Goal: Information Seeking & Learning: Learn about a topic

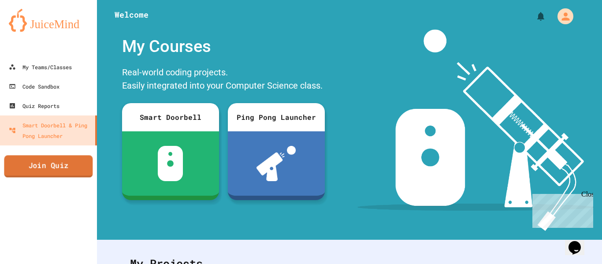
click at [52, 174] on link "Join Quiz" at bounding box center [48, 166] width 89 height 22
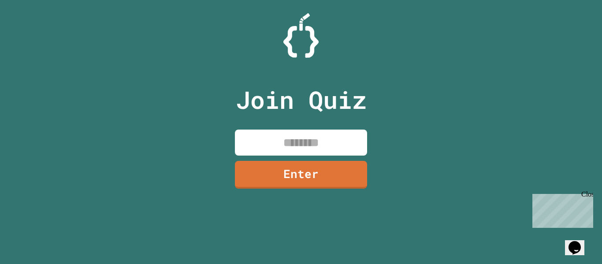
click at [321, 137] on input at bounding box center [301, 143] width 132 height 26
type input "********"
click at [328, 181] on link "Enter" at bounding box center [301, 174] width 135 height 29
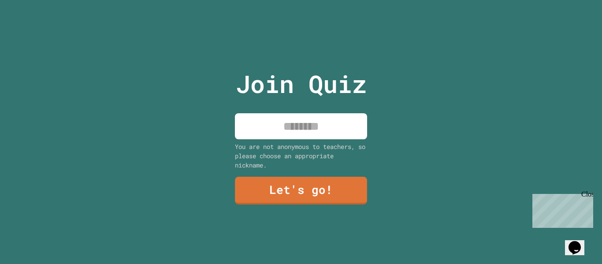
click at [286, 117] on input at bounding box center [301, 126] width 132 height 26
type input "****"
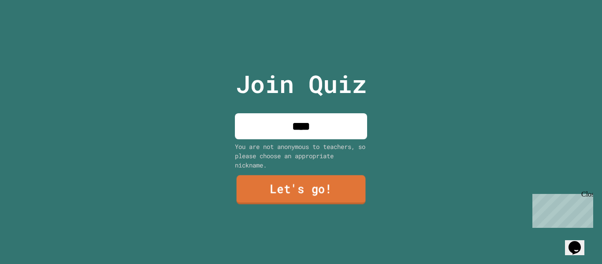
click at [285, 179] on link "Let's go!" at bounding box center [301, 189] width 129 height 29
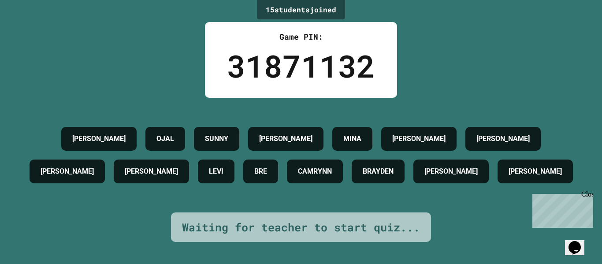
click at [434, 11] on div "15 student s joined Game PIN: 31871132 [PERSON_NAME] [PERSON_NAME] [PERSON_NAME…" at bounding box center [301, 132] width 602 height 264
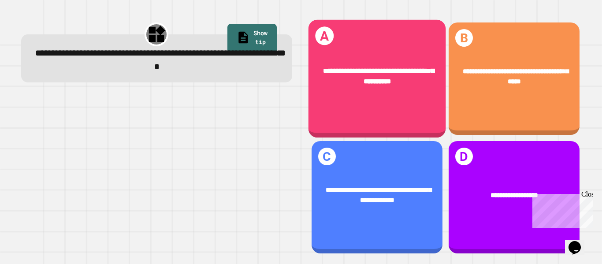
click at [376, 89] on div "**********" at bounding box center [376, 76] width 137 height 49
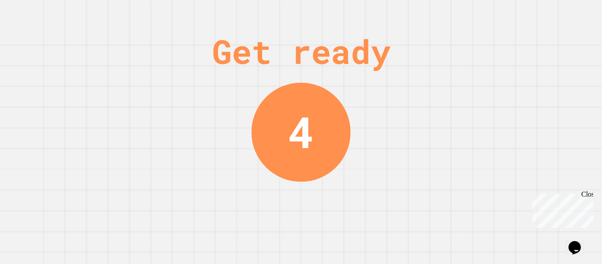
click at [364, 15] on div "Get ready 4" at bounding box center [301, 132] width 602 height 264
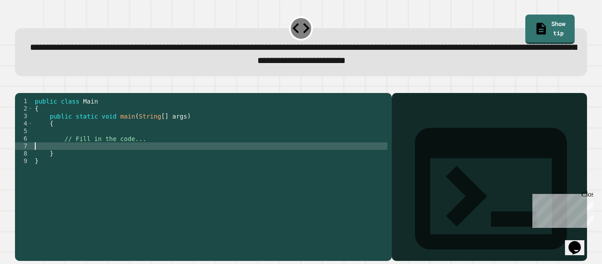
drag, startPoint x: 145, startPoint y: 157, endPoint x: 92, endPoint y: 156, distance: 52.9
click at [92, 156] on div "public class Main { public static void main ( String [ ] args ) { // Fill in th…" at bounding box center [210, 168] width 354 height 142
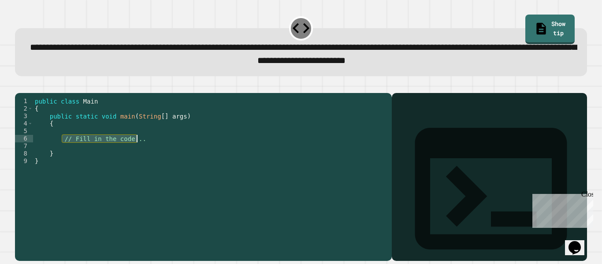
drag, startPoint x: 63, startPoint y: 154, endPoint x: 141, endPoint y: 150, distance: 77.2
click at [141, 150] on div "public class Main { public static void main ( String [ ] args ) { // Fill in th…" at bounding box center [210, 168] width 354 height 142
type textarea "**********"
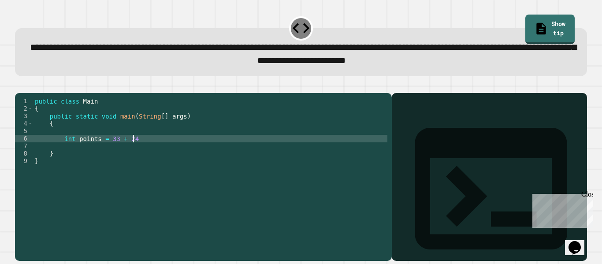
scroll to position [0, 7]
type textarea "**********"
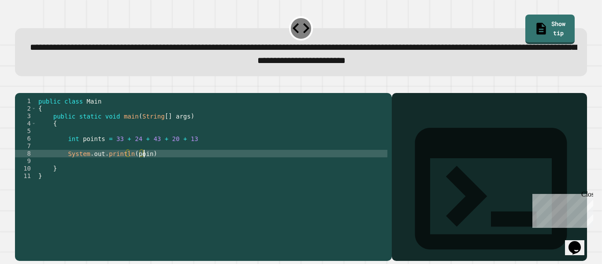
scroll to position [0, 7]
type textarea "**********"
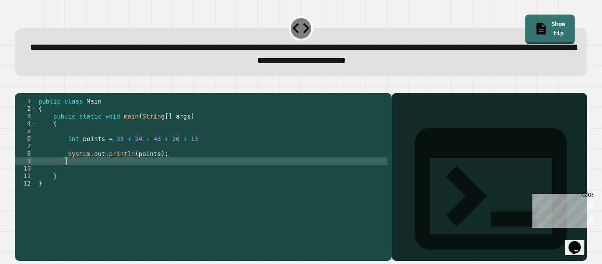
scroll to position [0, 1]
click at [190, 149] on div "public class Main { public static void main ( String [ ] args ) { int points = …" at bounding box center [212, 168] width 351 height 142
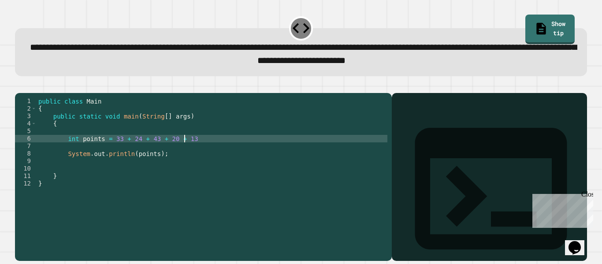
type textarea "**********"
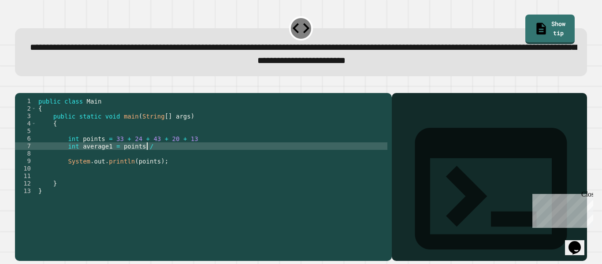
scroll to position [0, 7]
click at [151, 176] on div "public class Main { public static void main ( String [ ] args ) { int points = …" at bounding box center [212, 168] width 351 height 142
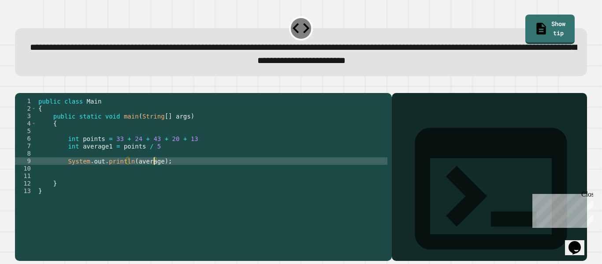
type textarea "**********"
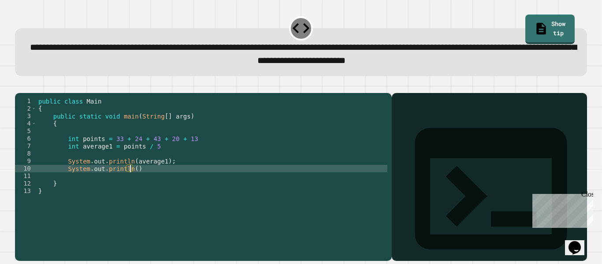
scroll to position [0, 6]
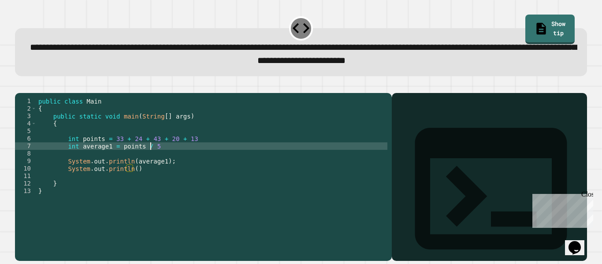
click at [180, 160] on div "public class Main { public static void main ( String [ ] args ) { int points = …" at bounding box center [212, 168] width 351 height 142
type textarea "**********"
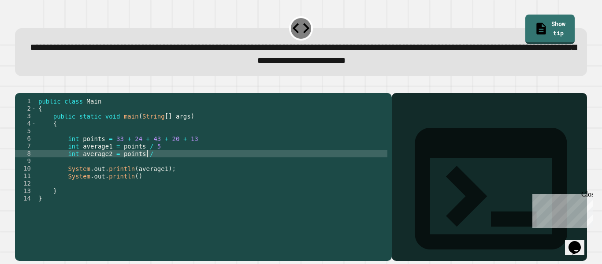
scroll to position [0, 7]
click at [75, 167] on div "public class Main { public static void main ( String [ ] args ) { int points = …" at bounding box center [212, 168] width 351 height 142
click at [127, 166] on div "public class Main { public static void main ( String [ ] args ) { int points = …" at bounding box center [212, 168] width 351 height 142
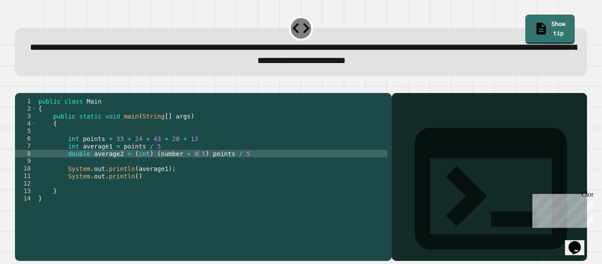
click at [19, 86] on icon "button" at bounding box center [19, 86] width 0 height 0
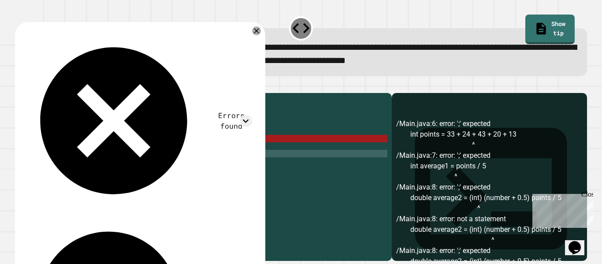
click at [186, 150] on div "public class Main { public static void main ( String [ ] args ) { int points = …" at bounding box center [212, 168] width 351 height 142
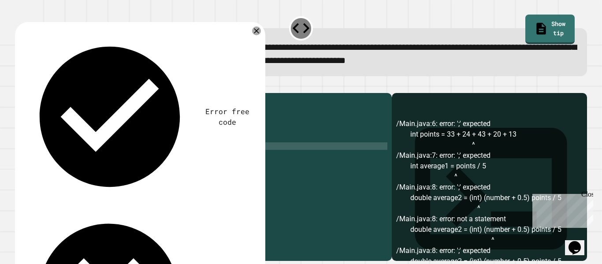
click at [182, 157] on div "public class Main { public static void main ( String [ ] args ) { int points = …" at bounding box center [212, 168] width 351 height 142
click at [232, 169] on div "public class Main { public static void main ( String [ ] args ) { int points = …" at bounding box center [212, 168] width 351 height 142
click at [129, 189] on div "public class Main { public static void main ( String [ ] args ) { int points = …" at bounding box center [212, 168] width 351 height 142
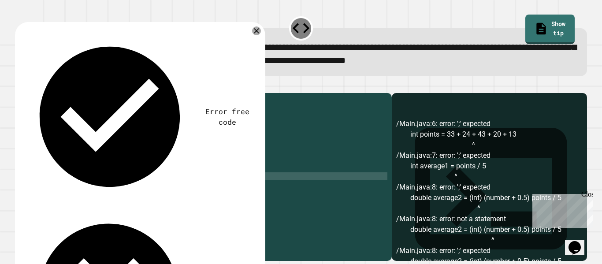
scroll to position [0, 8]
click at [19, 86] on button "button" at bounding box center [19, 86] width 0 height 0
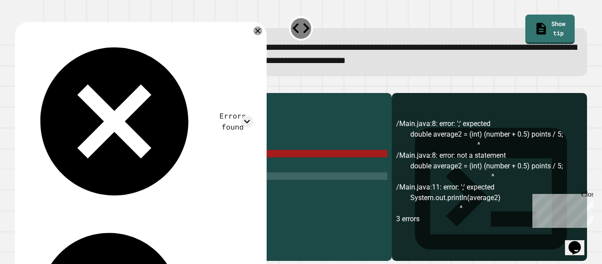
click at [176, 189] on div "public class Main { public static void main ( String [ ] args ) { int points = …" at bounding box center [212, 168] width 351 height 142
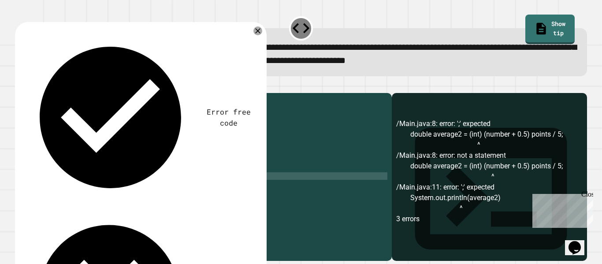
click at [148, 167] on div "public class Main { public static void main ( String [ ] args ) { int points = …" at bounding box center [212, 168] width 351 height 142
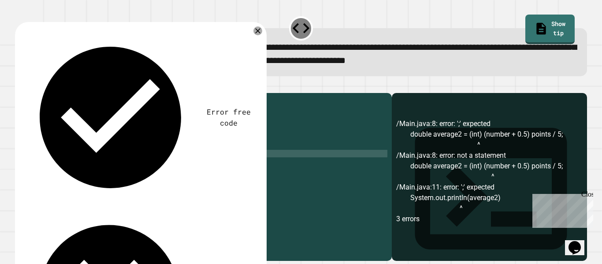
click at [166, 167] on div "public class Main { public static void main ( String [ ] args ) { int points = …" at bounding box center [212, 168] width 351 height 142
click at [189, 165] on div "public class Main { public static void main ( String [ ] args ) { int points = …" at bounding box center [212, 168] width 351 height 142
drag, startPoint x: 193, startPoint y: 169, endPoint x: 126, endPoint y: 166, distance: 67.5
click at [126, 166] on div "public class Main { public static void main ( String [ ] args ) { int points = …" at bounding box center [212, 168] width 351 height 142
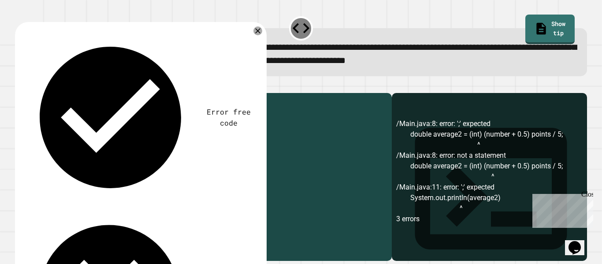
scroll to position [0, 8]
type textarea "**********"
click at [185, 168] on div "public class Main { public static void main ( String [ ] args ) { int points = …" at bounding box center [212, 168] width 351 height 142
type textarea "*"
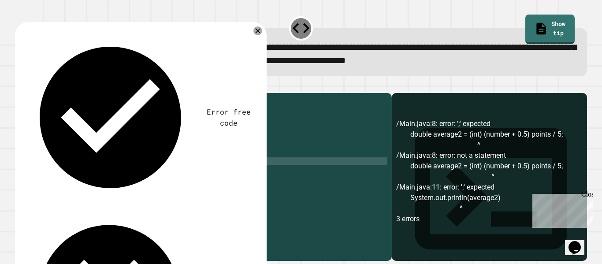
paste textarea "**********"
click at [165, 177] on div "public class Main { public static void main ( String [ ] args ) { int points = …" at bounding box center [212, 168] width 351 height 142
click at [19, 86] on icon "button" at bounding box center [19, 86] width 0 height 0
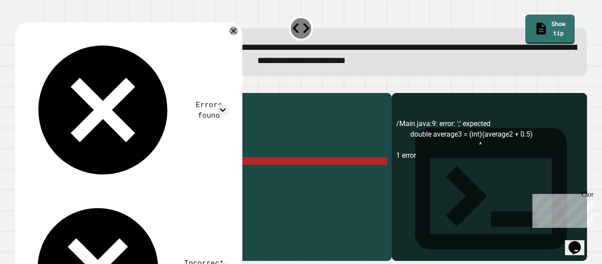
click at [212, 175] on div "public class Main { public static void main ( String [ ] args ) { int points = …" at bounding box center [212, 168] width 351 height 142
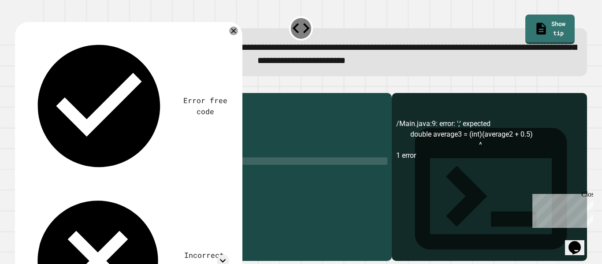
scroll to position [0, 11]
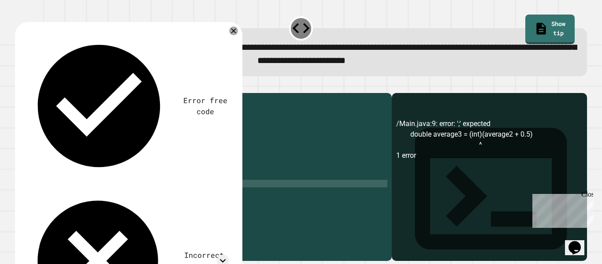
click at [158, 197] on div "public class Main { public static void main ( String [ ] args ) { int points = …" at bounding box center [212, 168] width 351 height 142
click at [19, 86] on button "button" at bounding box center [19, 86] width 0 height 0
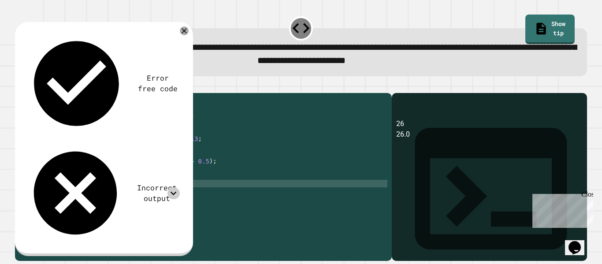
click at [176, 187] on icon at bounding box center [173, 193] width 12 height 12
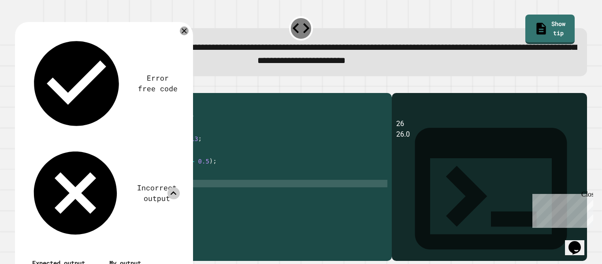
click at [176, 187] on icon at bounding box center [173, 193] width 12 height 12
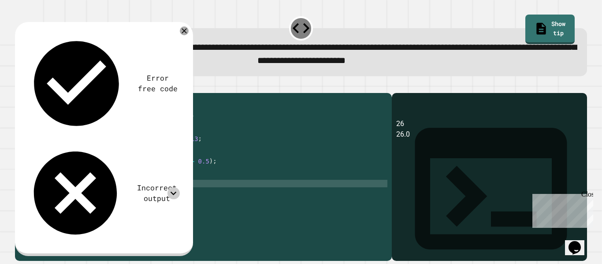
click at [173, 187] on icon at bounding box center [173, 193] width 12 height 12
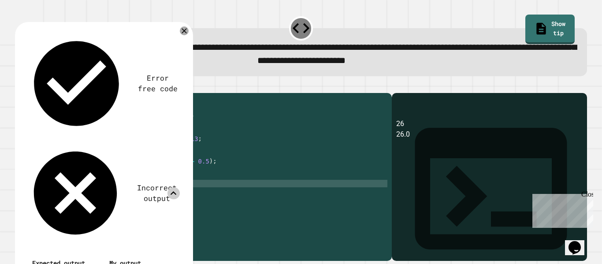
click at [173, 187] on icon at bounding box center [173, 193] width 12 height 12
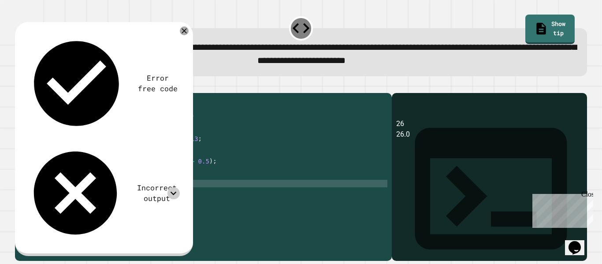
click at [157, 196] on div "public class Main { public static void main ( String [ ] args ) { int points = …" at bounding box center [212, 168] width 351 height 142
type textarea "**********"
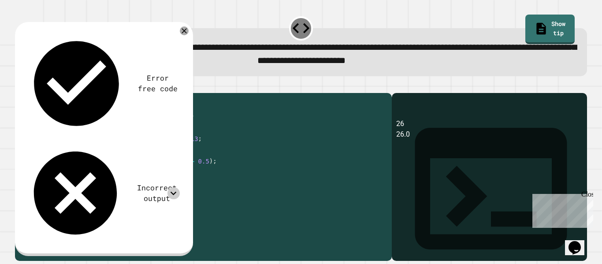
drag, startPoint x: 181, startPoint y: 197, endPoint x: 66, endPoint y: 197, distance: 115.5
click at [66, 197] on div "public class Main { public static void main ( String [ ] args ) { int points = …" at bounding box center [212, 168] width 351 height 142
click at [80, 204] on div "public class Main { public static void main ( String [ ] args ) { int points = …" at bounding box center [212, 168] width 351 height 142
paste textarea "**********"
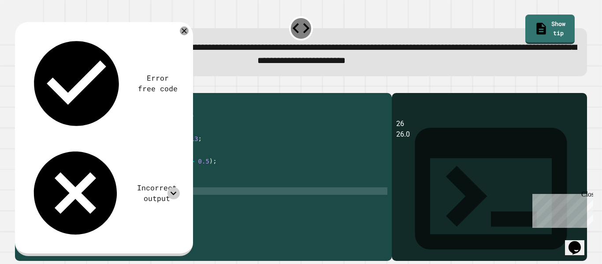
scroll to position [0, 7]
click at [38, 202] on div "public class Main { public static void main ( String [ ] args ) { int points = …" at bounding box center [212, 168] width 351 height 142
click at [167, 187] on div at bounding box center [173, 193] width 12 height 12
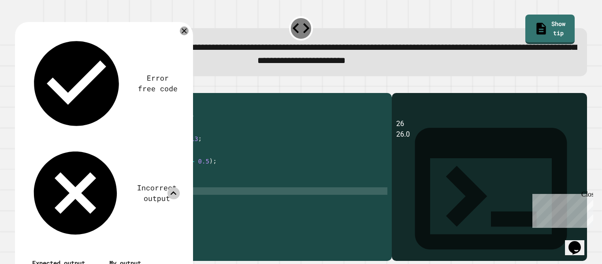
click at [171, 187] on icon at bounding box center [173, 193] width 12 height 12
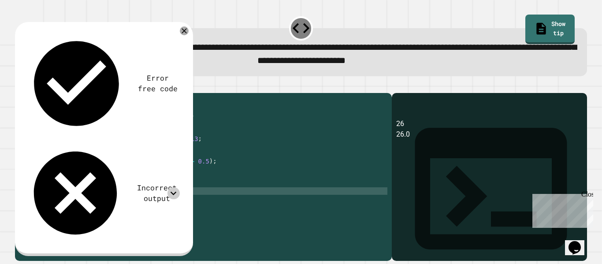
click at [19, 86] on button "button" at bounding box center [19, 86] width 0 height 0
click at [156, 204] on div "public class Main { public static void main ( String [ ] args ) { int points = …" at bounding box center [212, 168] width 351 height 142
click at [126, 143] on div "Incorrect output" at bounding box center [103, 193] width 154 height 100
click at [174, 187] on icon at bounding box center [173, 193] width 12 height 12
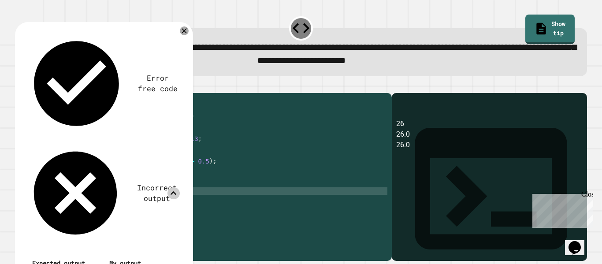
click at [157, 198] on div "public class Main { public static void main ( String [ ] args ) { int points = …" at bounding box center [212, 168] width 351 height 142
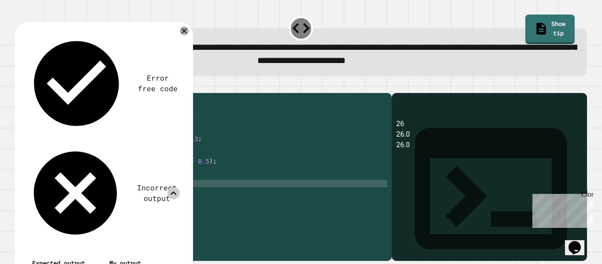
click at [180, 34] on div at bounding box center [184, 30] width 9 height 9
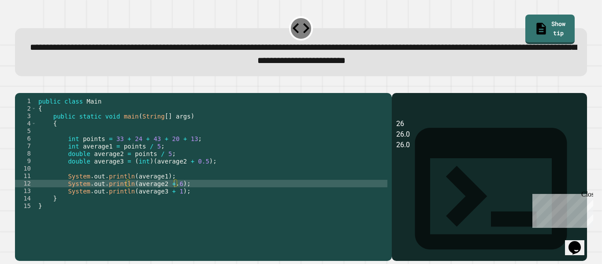
click at [19, 86] on icon "button" at bounding box center [19, 86] width 0 height 0
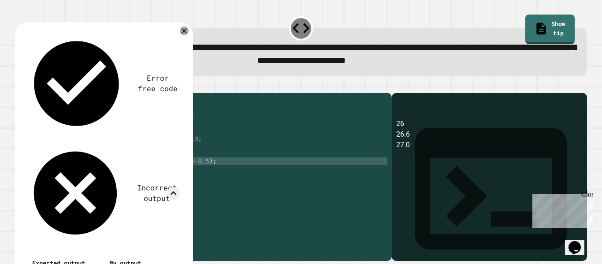
click at [87, 178] on div "public class Main { public static void main ( String [ ] args ) { int points = …" at bounding box center [212, 168] width 351 height 142
type textarea "**********"
click at [183, 33] on icon at bounding box center [184, 31] width 11 height 11
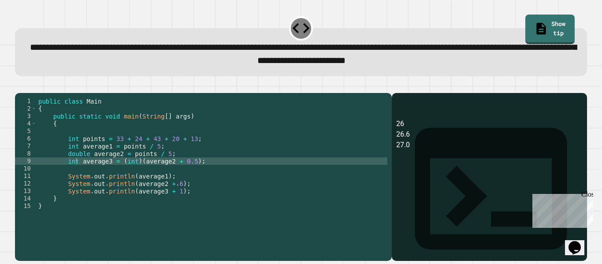
click at [19, 86] on icon "button" at bounding box center [19, 86] width 0 height 0
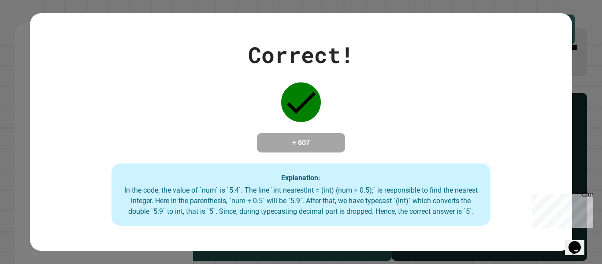
click at [582, 84] on div "Correct! + 607 Explanation: In the code, the value of `num` is `5.4`. The line …" at bounding box center [301, 132] width 602 height 264
click at [379, 38] on div "Correct! + 607 Explanation: In the code, the value of `num` is `5.4`. The line …" at bounding box center [301, 132] width 542 height 188
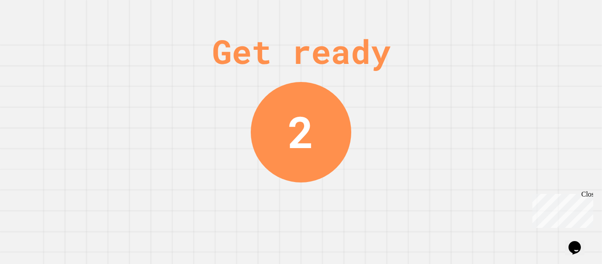
click at [535, 29] on div "Get ready 2" at bounding box center [301, 132] width 602 height 264
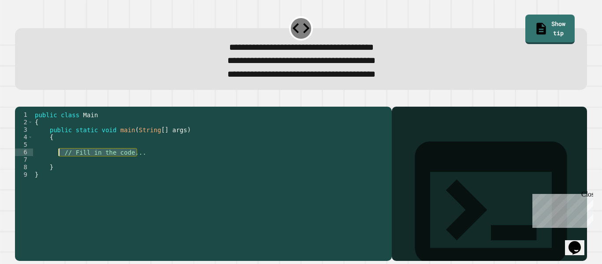
drag, startPoint x: 136, startPoint y: 167, endPoint x: 56, endPoint y: 168, distance: 79.8
click at [56, 168] on div "public class Main { public static void main ( String [ ] args ) { // Fill in th…" at bounding box center [210, 174] width 354 height 127
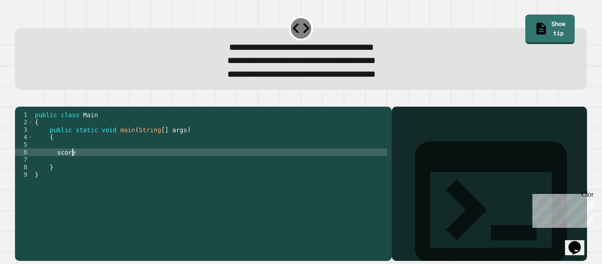
scroll to position [0, 3]
type textarea "*"
type textarea "**********"
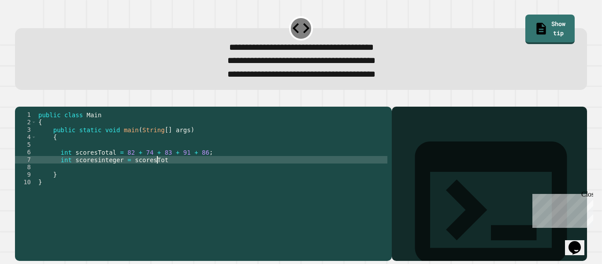
scroll to position [0, 8]
click at [96, 177] on div "public class Main { public static void main ( String [ ] args ) { int scoresTot…" at bounding box center [212, 174] width 351 height 127
click at [169, 172] on div "public class Main { public static void main ( String [ ] args ) { int scoresTot…" at bounding box center [212, 174] width 351 height 127
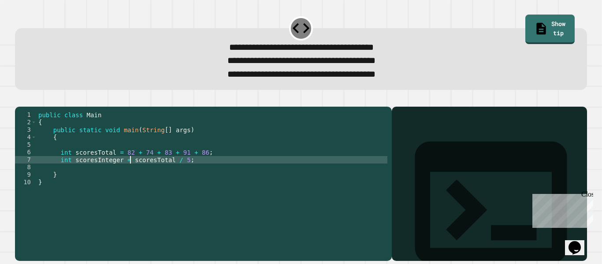
click at [128, 174] on div "public class Main { public static void main ( String [ ] args ) { int scoresTot…" at bounding box center [212, 174] width 351 height 127
type textarea "**********"
click at [206, 172] on div "public class Main { public static void main ( String [ ] args ) { int scoresTot…" at bounding box center [212, 174] width 351 height 127
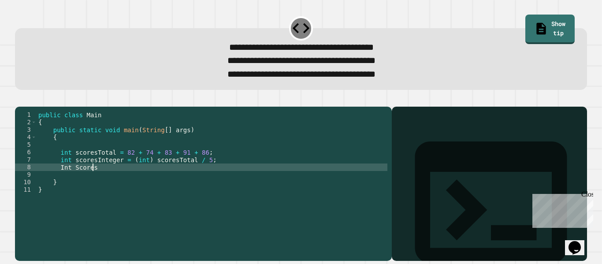
scroll to position [0, 4]
type textarea "*"
type textarea "**********"
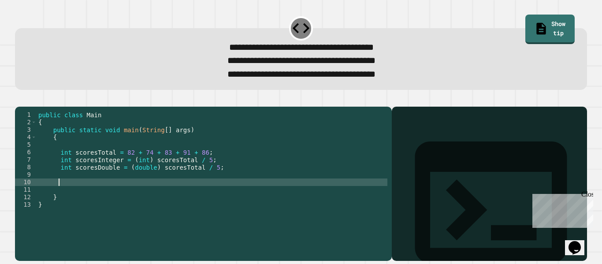
type textarea "*"
type textarea "**********"
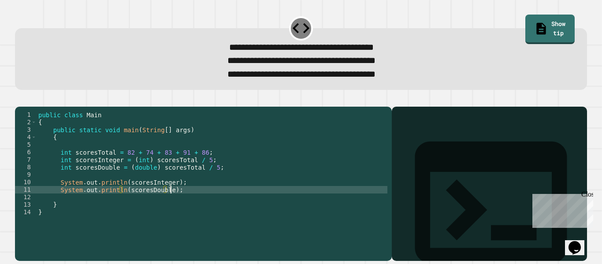
scroll to position [0, 9]
click at [19, 100] on button "button" at bounding box center [19, 100] width 0 height 0
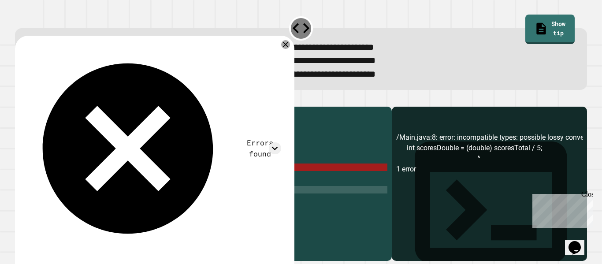
click at [69, 184] on div "public class Main { public static void main ( String [ ] args ) { int scoresTot…" at bounding box center [212, 174] width 351 height 127
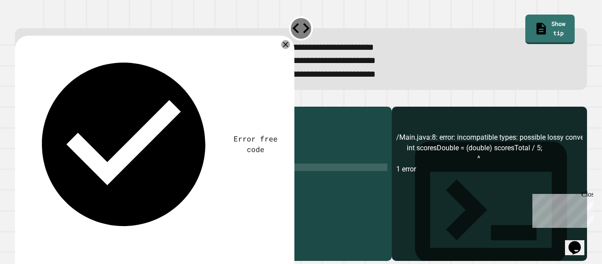
scroll to position [0, 3]
type textarea "**********"
click at [19, 100] on icon "button" at bounding box center [19, 100] width 0 height 0
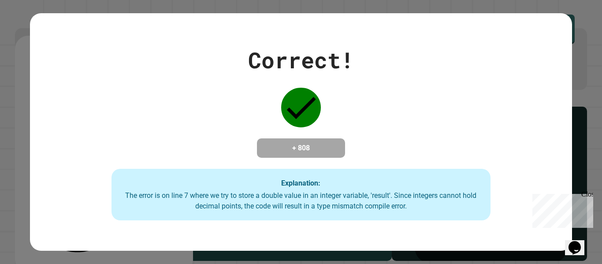
click at [589, 45] on div "Correct! + 808 Explanation: The error is on line 7 where we try to store a doub…" at bounding box center [301, 132] width 602 height 264
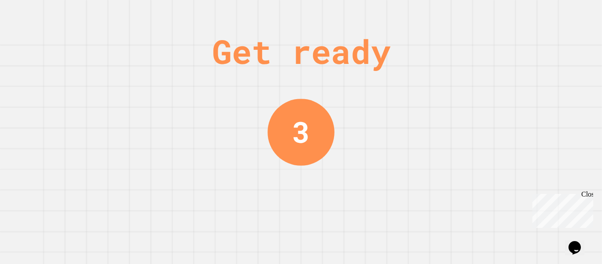
click at [358, 29] on div "Get ready" at bounding box center [301, 51] width 178 height 50
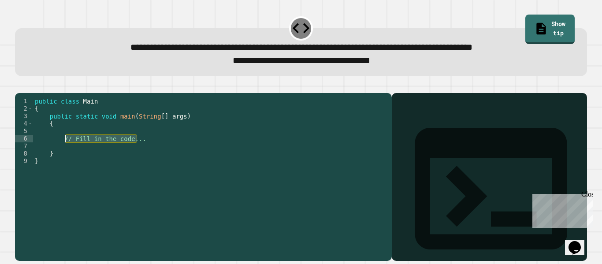
drag, startPoint x: 141, startPoint y: 150, endPoint x: 64, endPoint y: 155, distance: 77.2
click at [64, 155] on div "public class Main { public static void main ( String [ ] args ) { // Fill in th…" at bounding box center [210, 168] width 354 height 142
drag, startPoint x: 59, startPoint y: 154, endPoint x: 121, endPoint y: 146, distance: 61.8
click at [121, 146] on div "public class Main { public static void main ( String [ ] args ) { // Fill in th…" at bounding box center [210, 168] width 354 height 142
drag, startPoint x: 145, startPoint y: 152, endPoint x: 63, endPoint y: 153, distance: 82.0
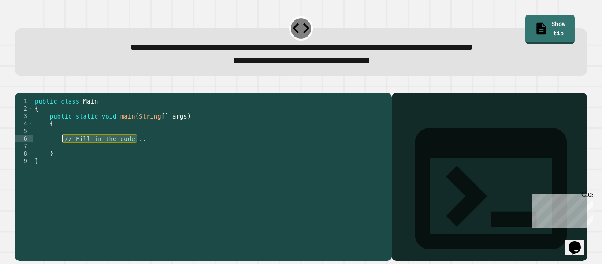
click at [63, 153] on div "public class Main { public static void main ( String [ ] args ) { // Fill in th…" at bounding box center [210, 168] width 354 height 142
type textarea "**********"
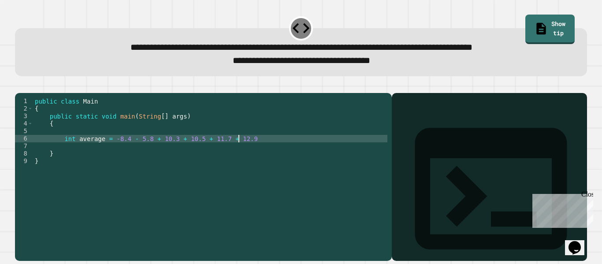
scroll to position [0, 15]
click at [75, 151] on div "public class Main { public static void main ( String [ ] args ) { int average =…" at bounding box center [210, 168] width 354 height 142
click at [108, 154] on div "public class Main { public static void main ( String [ ] args ) { double averag…" at bounding box center [210, 168] width 354 height 142
type textarea "**********"
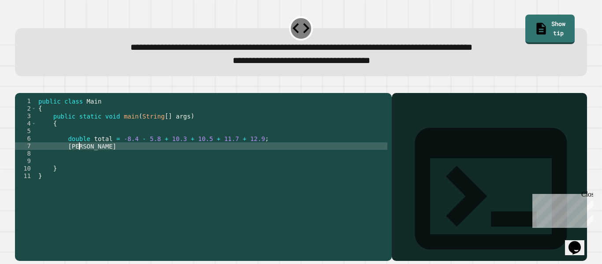
scroll to position [0, 3]
type textarea "*"
click at [114, 163] on div "public class Main { public static void main ( String [ ] args ) { double total …" at bounding box center [212, 168] width 351 height 142
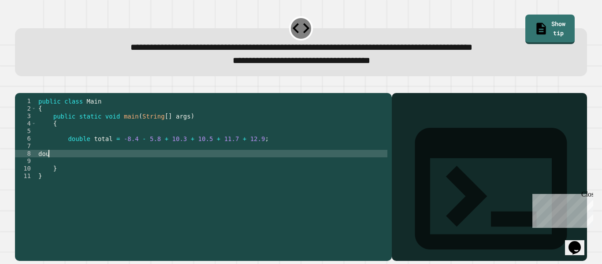
scroll to position [0, 0]
type textarea "*"
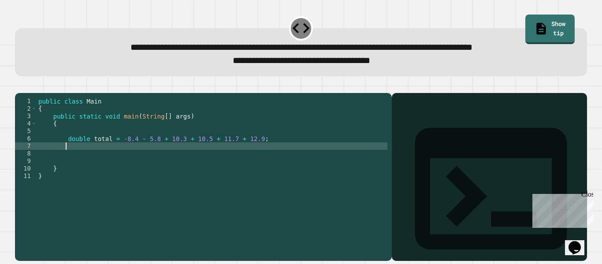
click at [197, 157] on div "public class Main { public static void main ( String [ ] args ) { double total …" at bounding box center [212, 168] width 351 height 142
click at [86, 161] on div "public class Main { public static void main ( String [ ] args ) { double total …" at bounding box center [212, 168] width 351 height 142
click at [119, 160] on div "public class Main { public static void main ( String [ ] args ) { double total …" at bounding box center [212, 168] width 351 height 142
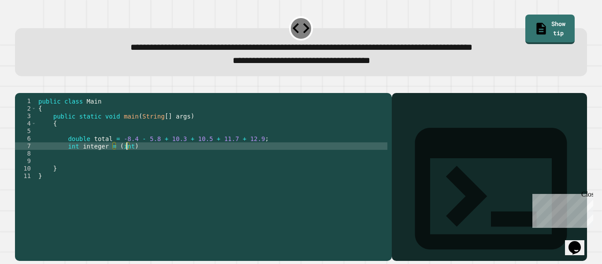
scroll to position [0, 6]
click at [130, 154] on div "public class Main { public static void main ( String [ ] args ) { double total …" at bounding box center [212, 168] width 351 height 142
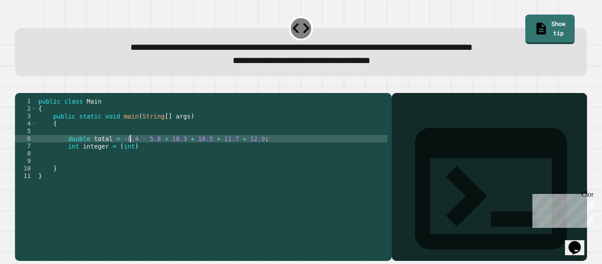
click at [105, 152] on div "public class Main { public static void main ( String [ ] args ) { double total …" at bounding box center [212, 168] width 351 height 142
click at [119, 149] on div "public class Main { public static void main ( String [ ] args ) { double a = -8…" at bounding box center [212, 168] width 351 height 142
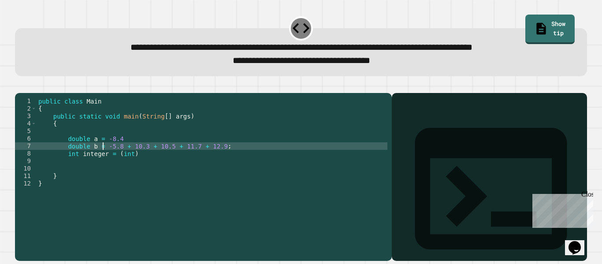
scroll to position [0, 5]
click at [126, 160] on div "public class Main { public static void main ( String [ ] args ) { double a = -8…" at bounding box center [212, 168] width 351 height 142
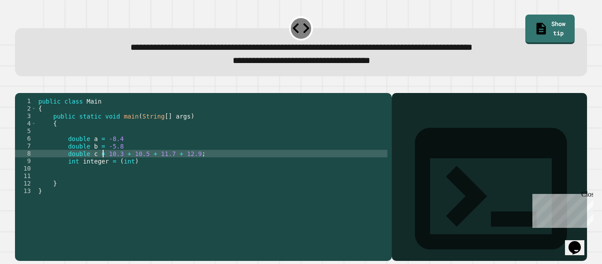
click at [116, 168] on div "public class Main { public static void main ( String [ ] args ) { double a = -8…" at bounding box center [212, 168] width 351 height 142
click at [128, 168] on div "public class Main { public static void main ( String [ ] args ) { double a = -8…" at bounding box center [212, 168] width 351 height 142
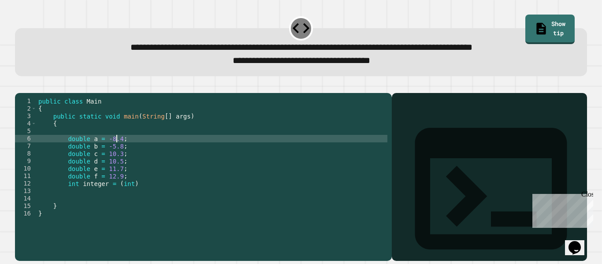
scroll to position [0, 5]
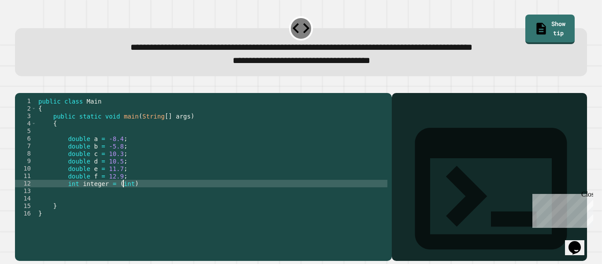
click at [124, 196] on div "public class Main { public static void main ( String [ ] args ) { double a = -8…" at bounding box center [212, 168] width 351 height 142
click at [129, 196] on div "public class Main { public static void main ( String [ ] args ) { double a = -8…" at bounding box center [212, 168] width 351 height 142
click at [137, 194] on div "public class Main { public static void main ( String [ ] args ) { double a = -8…" at bounding box center [212, 168] width 351 height 142
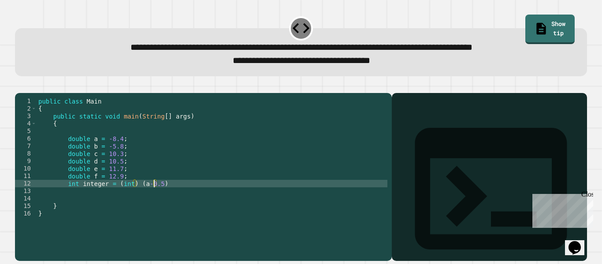
click at [144, 197] on div "public class Main { public static void main ( String [ ] args ) { double a = -8…" at bounding box center [212, 168] width 351 height 142
click at [139, 197] on div "public class Main { public static void main ( String [ ] args ) { double a = -8…" at bounding box center [212, 168] width 351 height 142
click at [170, 193] on div "public class Main { public static void main ( String [ ] args ) { double a = -8…" at bounding box center [212, 168] width 351 height 142
type textarea "**********"
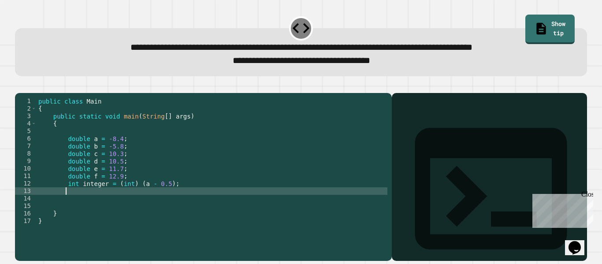
scroll to position [0, 1]
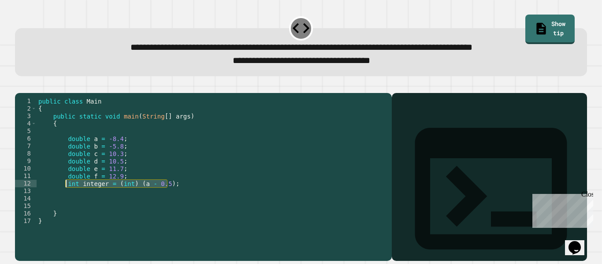
drag, startPoint x: 175, startPoint y: 193, endPoint x: 66, endPoint y: 197, distance: 108.9
click at [66, 197] on div "public class Main { public static void main ( String [ ] args ) { double a = -8…" at bounding box center [212, 168] width 351 height 142
type textarea "**********"
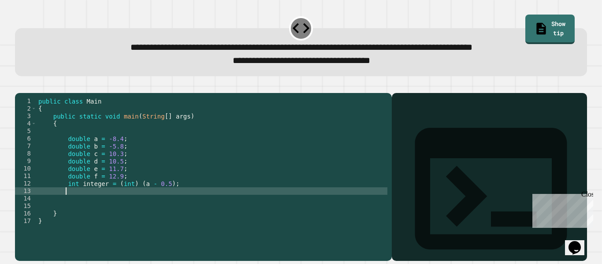
click at [83, 202] on div "public class Main { public static void main ( String [ ] args ) { double a = -8…" at bounding box center [212, 168] width 351 height 142
paste textarea "**********"
click at [140, 205] on div "public class Main { public static void main ( String [ ] args ) { double a = -8…" at bounding box center [212, 168] width 351 height 142
type textarea "**********"
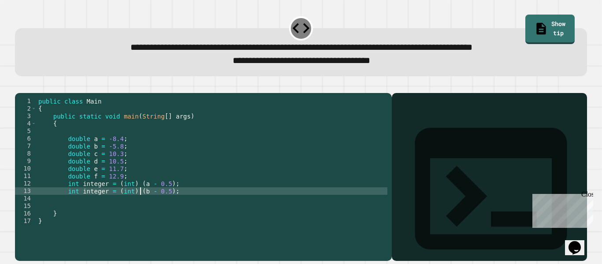
click at [174, 202] on div "public class Main { public static void main ( String [ ] args ) { double a = -8…" at bounding box center [212, 168] width 351 height 142
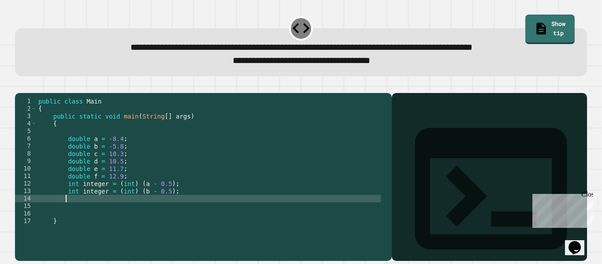
paste textarea "**********"
click at [140, 212] on div "public class Main { public static void main ( String [ ] args ) { double a = -8…" at bounding box center [209, 168] width 344 height 142
type textarea "**********"
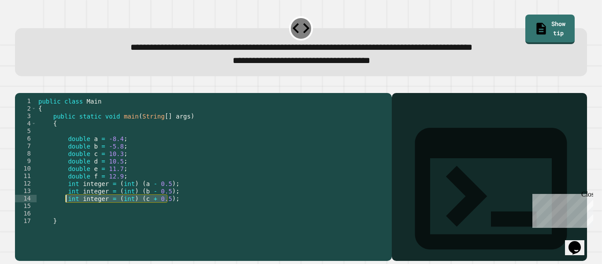
drag, startPoint x: 175, startPoint y: 210, endPoint x: 64, endPoint y: 212, distance: 110.6
click at [64, 212] on div "public class Main { public static void main ( String [ ] args ) { double a = -8…" at bounding box center [209, 168] width 344 height 142
click at [78, 222] on div "public class Main { public static void main ( String [ ] args ) { double a = -8…" at bounding box center [209, 168] width 344 height 142
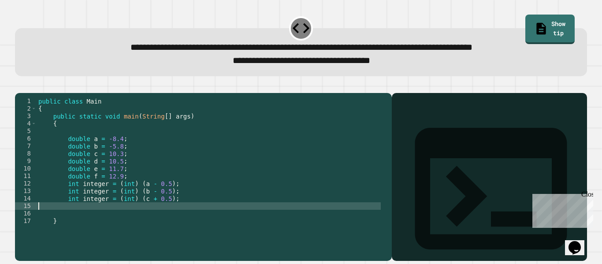
scroll to position [0, 0]
paste textarea "**********"
click at [36, 210] on div "15" at bounding box center [26, 205] width 22 height 7
click at [37, 220] on div "public class Main { public static void main ( String [ ] args ) { double a = -8…" at bounding box center [209, 168] width 344 height 142
click at [138, 220] on div "public class Main { public static void main ( String [ ] args ) { double a = -8…" at bounding box center [209, 168] width 344 height 142
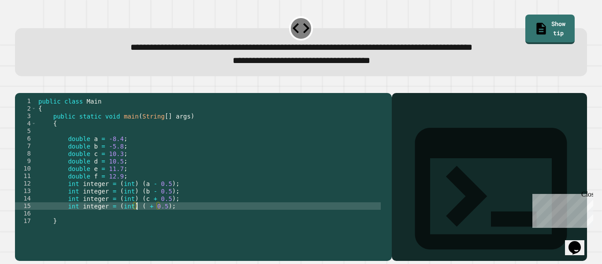
type textarea "**********"
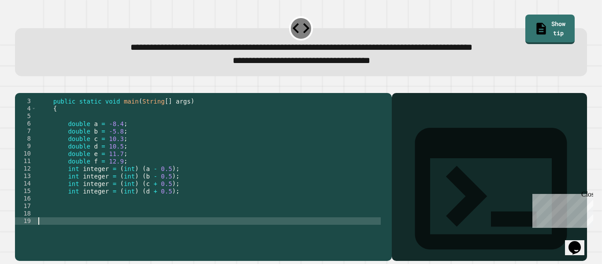
scroll to position [15, 0]
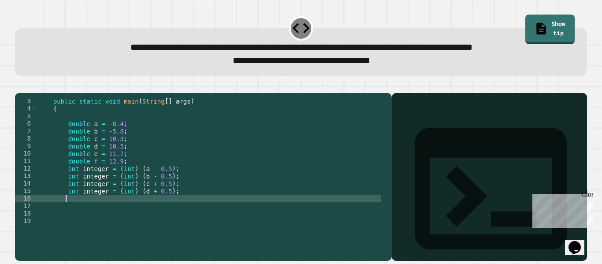
paste textarea "**********"
type textarea "**********"
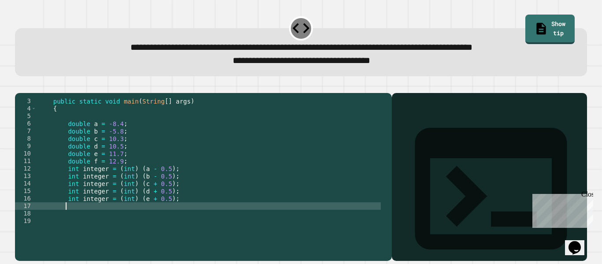
paste textarea "**********"
type textarea "**********"
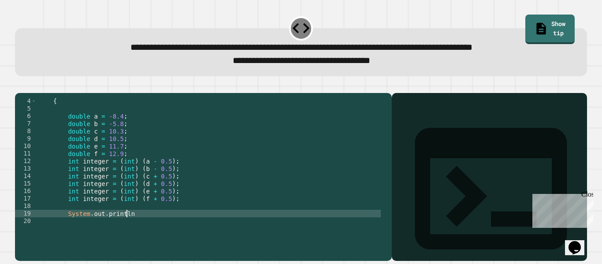
scroll to position [0, 6]
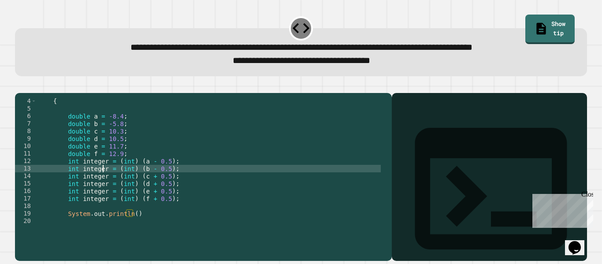
click at [103, 183] on div "{ double a = -8.4 ; double b = -5.8 ; double c = 10.3 ; double d = 10.5 ; doubl…" at bounding box center [209, 168] width 344 height 142
click at [102, 189] on div "{ double a = -8.4 ; double b = -5.8 ; double c = 10.3 ; double d = 10.5 ; doubl…" at bounding box center [209, 168] width 344 height 142
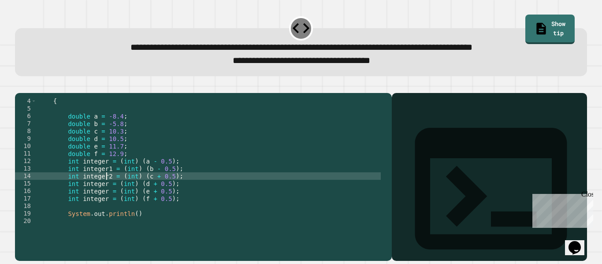
click at [103, 197] on div "{ double a = -8.4 ; double b = -5.8 ; double c = 10.3 ; double d = 10.5 ; doubl…" at bounding box center [209, 168] width 344 height 142
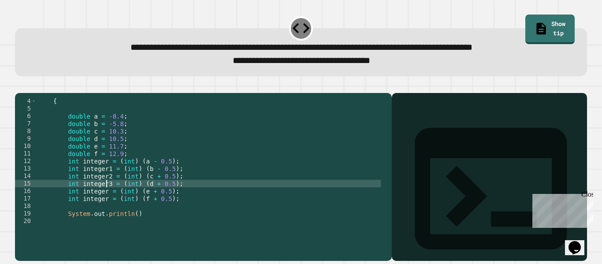
click at [103, 203] on div "{ double a = -8.4 ; double b = -5.8 ; double c = 10.3 ; double d = 10.5 ; doubl…" at bounding box center [209, 168] width 344 height 142
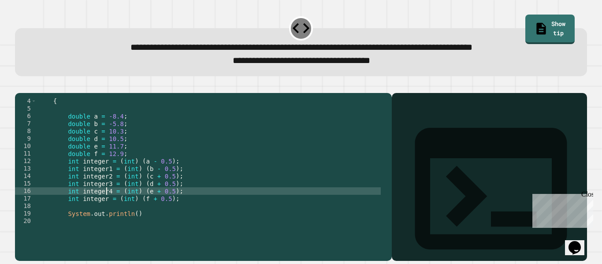
click at [102, 212] on div "{ double a = -8.4 ; double b = -5.8 ; double c = 10.3 ; double d = 10.5 ; doubl…" at bounding box center [209, 168] width 344 height 142
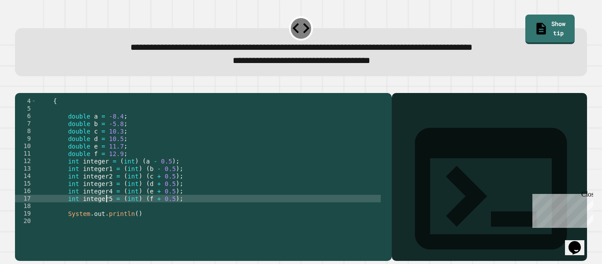
click at [127, 227] on div "{ double a = -8.4 ; double b = -5.8 ; double c = 10.3 ; double d = 10.5 ; doubl…" at bounding box center [209, 168] width 344 height 142
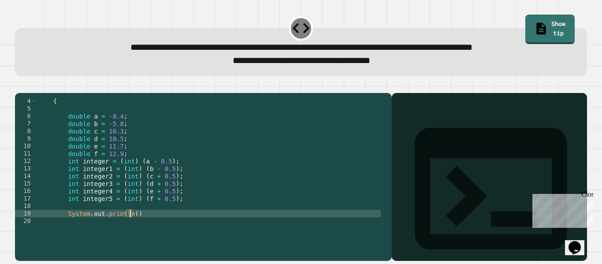
click at [129, 227] on div "{ double a = -8.4 ; double b = -5.8 ; double c = 10.3 ; double d = 10.5 ; doubl…" at bounding box center [209, 168] width 344 height 142
click at [92, 176] on div "{ double a = -8.4 ; double b = -5.8 ; double c = 10.3 ; double d = 10.5 ; doubl…" at bounding box center [209, 168] width 344 height 142
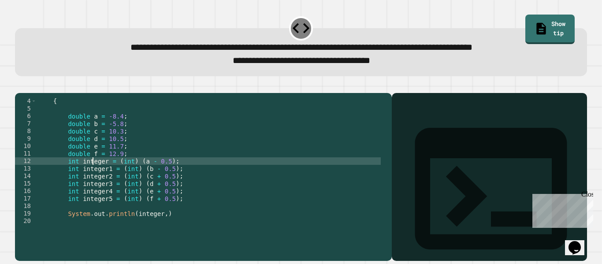
click at [92, 176] on div "{ double a = -8.4 ; double b = -5.8 ; double c = 10.3 ; double d = 10.5 ; doubl…" at bounding box center [209, 168] width 344 height 142
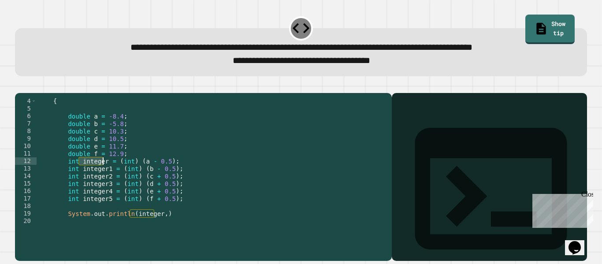
click at [160, 229] on div "{ double a = -8.4 ; double b = -5.8 ; double c = 10.3 ; double d = 10.5 ; doubl…" at bounding box center [209, 168] width 344 height 142
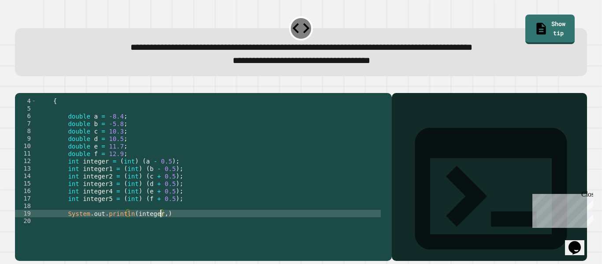
paste textarea "*******"
click at [157, 227] on div "{ double a = -8.4 ; double b = -5.8 ; double c = 10.3 ; double d = 10.5 ; doubl…" at bounding box center [209, 168] width 344 height 142
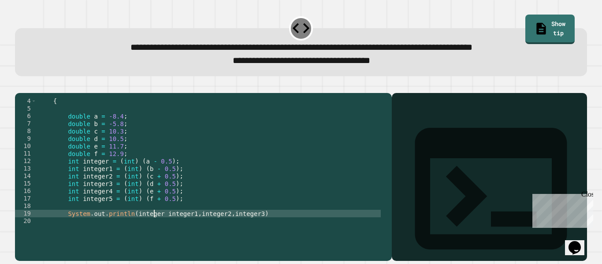
scroll to position [0, 9]
click at [197, 226] on div "{ double a = -8.4 ; double b = -5.8 ; double c = 10.3 ; double d = 10.5 ; doubl…" at bounding box center [209, 168] width 344 height 142
click at [233, 228] on div "{ double a = -8.4 ; double b = -5.8 ; double c = 10.3 ; double d = 10.5 ; doubl…" at bounding box center [209, 168] width 344 height 142
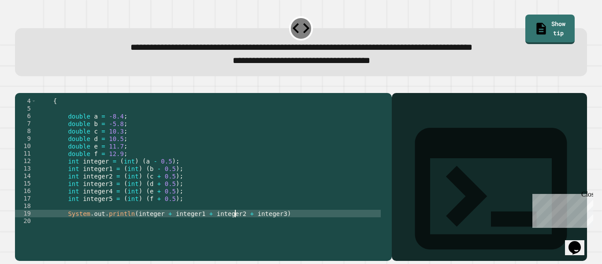
click at [265, 225] on div "{ double a = -8.4 ; double b = -5.8 ; double c = 10.3 ; double d = 10.5 ; doubl…" at bounding box center [209, 168] width 344 height 142
paste textarea "*******"
click at [322, 225] on div "{ double a = -8.4 ; double b = -5.8 ; double c = 10.3 ; double d = 10.5 ; doubl…" at bounding box center [209, 168] width 344 height 142
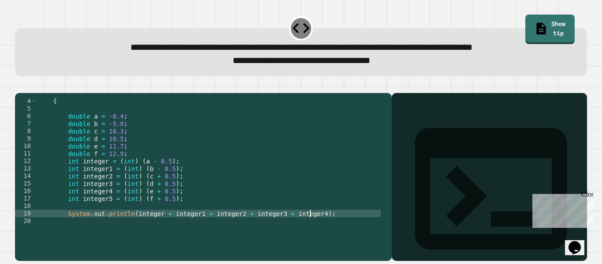
scroll to position [0, 19]
click at [28, 91] on icon "button" at bounding box center [25, 91] width 5 height 6
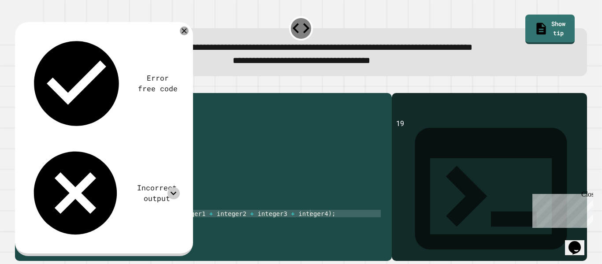
click at [170, 187] on icon at bounding box center [173, 193] width 12 height 12
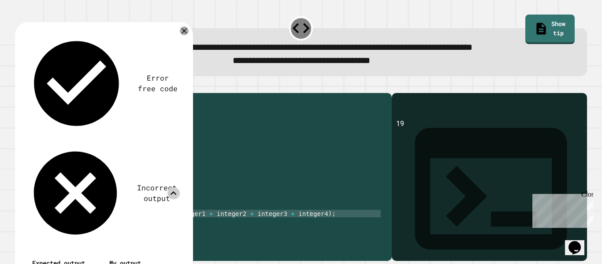
click at [174, 191] on icon at bounding box center [174, 193] width 6 height 4
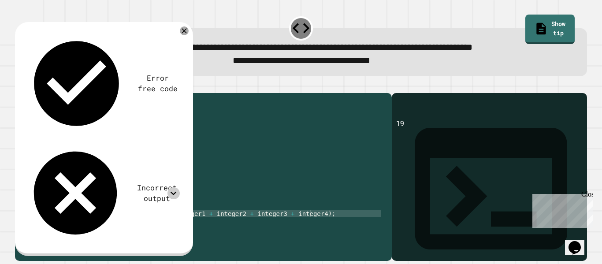
click at [161, 229] on div "{ double a = -8.4 ; double b = -5.8 ; double c = 10.3 ; double d = 10.5 ; doubl…" at bounding box center [209, 168] width 344 height 142
click at [154, 228] on div "{ double a = -8.4 ; double b = -5.8 ; double c = 10.3 ; double d = 10.5 ; doubl…" at bounding box center [209, 168] width 344 height 142
click at [160, 228] on div "{ double a = -8.4 ; double b = -5.8 ; double c = 10.3 ; double d = 10.5 ; doubl…" at bounding box center [209, 168] width 344 height 142
click at [19, 86] on button "button" at bounding box center [19, 86] width 0 height 0
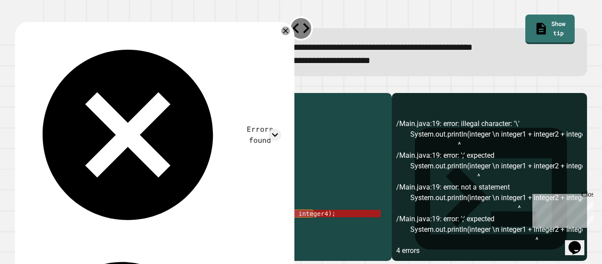
drag, startPoint x: 321, startPoint y: 228, endPoint x: 156, endPoint y: 227, distance: 165.2
click at [156, 227] on div "{ double a = -8.4 ; double b = -5.8 ; double c = 10.3 ; double d = 10.5 ; doubl…" at bounding box center [209, 168] width 344 height 142
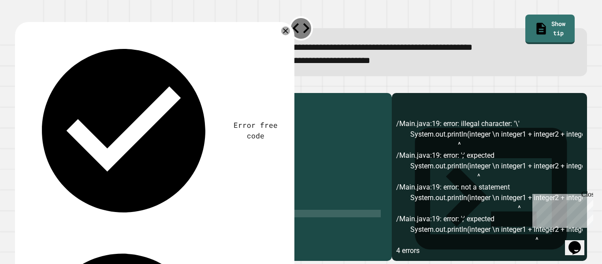
scroll to position [0, 8]
type textarea "**********"
click at [94, 228] on div "{ double a = -8.4 ; double b = -5.8 ; double c = 10.3 ; double d = 10.5 ; doubl…" at bounding box center [209, 168] width 344 height 142
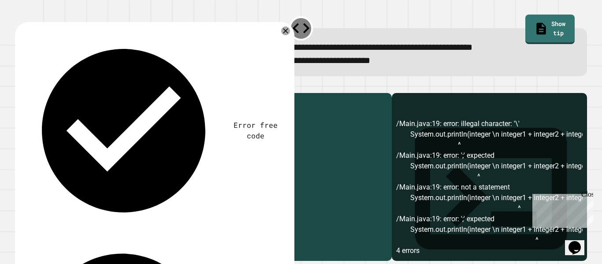
click at [112, 228] on div "{ double a = -8.4 ; double b = -5.8 ; double c = 10.3 ; double d = 10.5 ; doubl…" at bounding box center [209, 168] width 344 height 142
drag, startPoint x: 166, startPoint y: 222, endPoint x: 131, endPoint y: 225, distance: 35.0
click at [131, 225] on div "{ double a = -8.4 ; double b = -5.8 ; double c = 10.3 ; double d = 10.5 ; doubl…" at bounding box center [209, 168] width 344 height 142
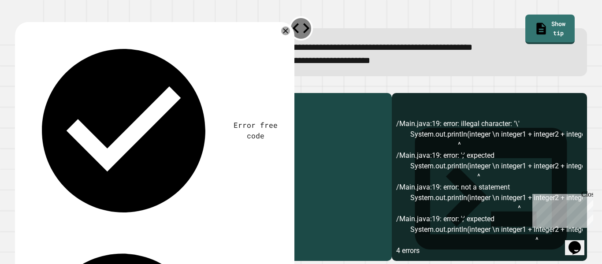
drag, startPoint x: 161, startPoint y: 228, endPoint x: 66, endPoint y: 229, distance: 95.2
click at [66, 229] on div "{ double a = -8.4 ; double b = -5.8 ; double c = 10.3 ; double d = 10.5 ; doubl…" at bounding box center [209, 168] width 344 height 142
type textarea "**********"
click at [104, 233] on div "{ double a = -8.4 ; double b = -5.8 ; double c = 10.3 ; double d = 10.5 ; doubl…" at bounding box center [209, 168] width 344 height 142
paste textarea "**********"
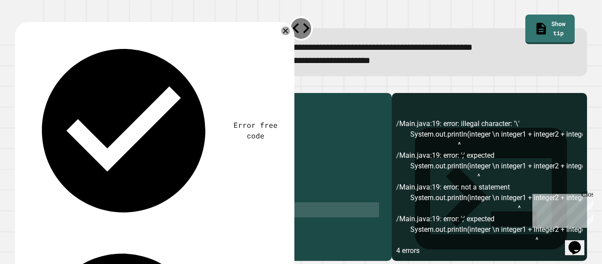
scroll to position [52, 0]
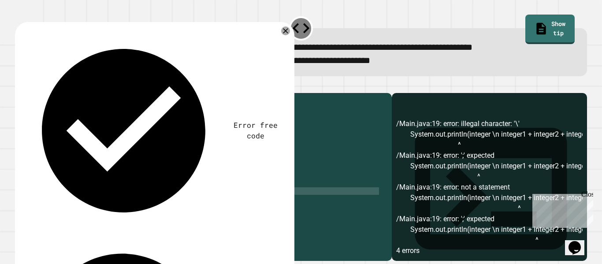
drag, startPoint x: 169, startPoint y: 234, endPoint x: 63, endPoint y: 210, distance: 108.8
click at [63, 210] on div "double c = 10.3 ; double d = 10.5 ; double e = 11.7 ; double f = 12.9 ; int int…" at bounding box center [209, 168] width 344 height 142
drag, startPoint x: 64, startPoint y: 207, endPoint x: 163, endPoint y: 205, distance: 98.3
click at [163, 205] on div "double c = 10.3 ; double d = 10.5 ; double e = 11.7 ; double f = 12.9 ; int int…" at bounding box center [209, 168] width 344 height 142
type textarea "**********"
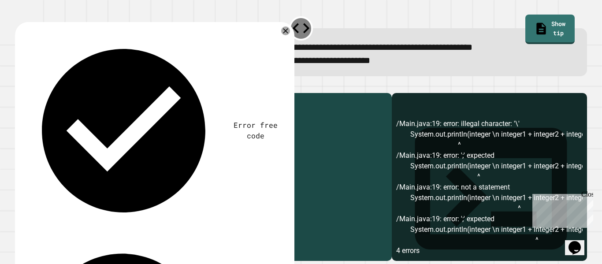
click at [172, 205] on div "double c = 10.3 ; double d = 10.5 ; double e = 11.7 ; double f = 12.9 ; int int…" at bounding box center [209, 160] width 344 height 127
paste textarea "**********"
type textarea "**********"
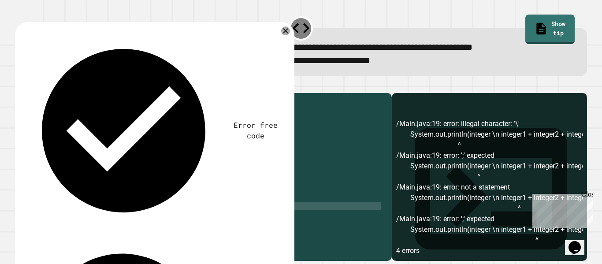
paste textarea "**********"
type textarea "**********"
paste textarea "**********"
type textarea "**********"
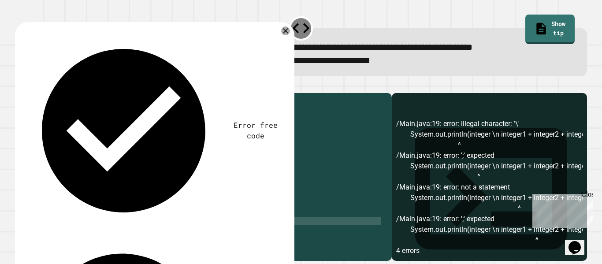
paste textarea "**********"
type textarea "**********"
click at [28, 93] on icon "button" at bounding box center [25, 91] width 5 height 6
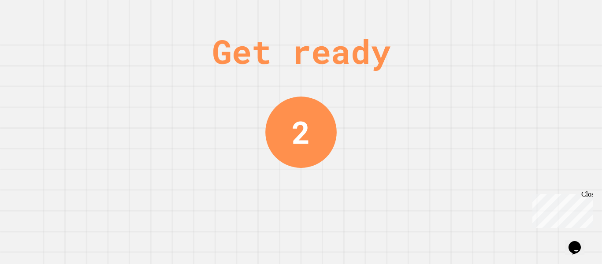
click at [349, 23] on div "Get ready 2" at bounding box center [301, 132] width 602 height 264
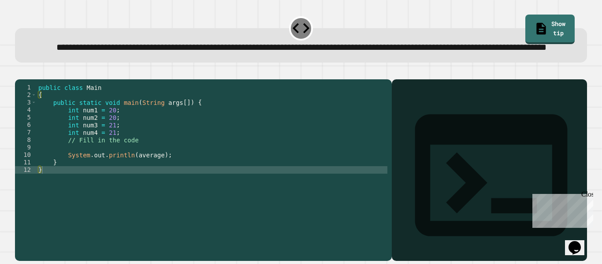
click at [174, 176] on div "public class Main { public static void main ( String args [ ]) { int num1 = 20 …" at bounding box center [212, 155] width 351 height 142
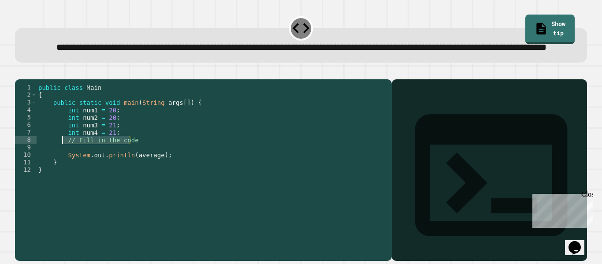
drag, startPoint x: 134, startPoint y: 166, endPoint x: 62, endPoint y: 167, distance: 72.7
click at [62, 167] on div "public class Main { public static void main ( String args [ ]) { int num1 = 20 …" at bounding box center [212, 155] width 351 height 142
type textarea "**********"
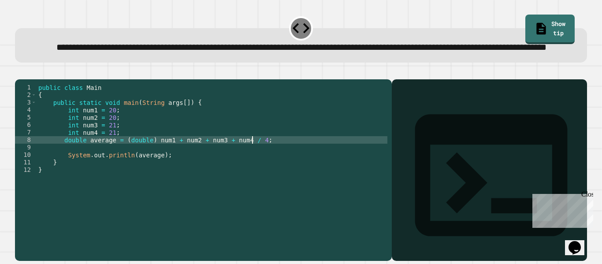
scroll to position [0, 15]
click at [19, 72] on icon "button" at bounding box center [19, 72] width 0 height 0
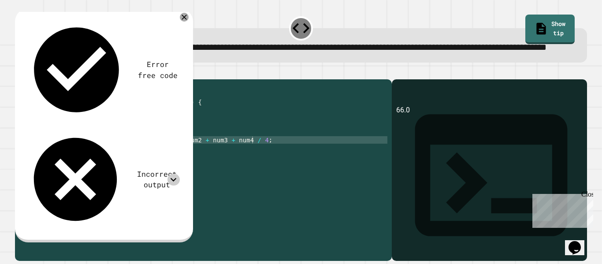
click at [175, 174] on icon at bounding box center [173, 180] width 12 height 12
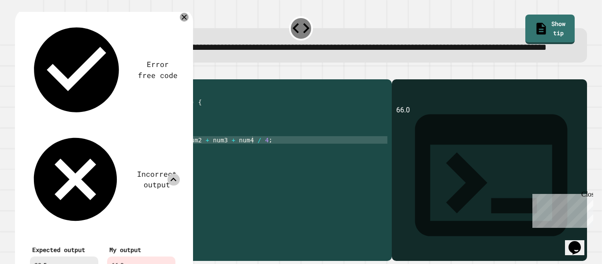
click at [175, 174] on icon at bounding box center [173, 180] width 12 height 12
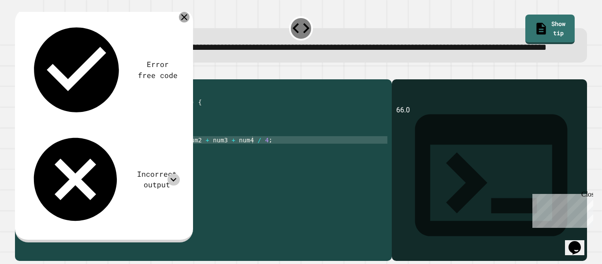
click at [183, 22] on icon at bounding box center [184, 17] width 11 height 11
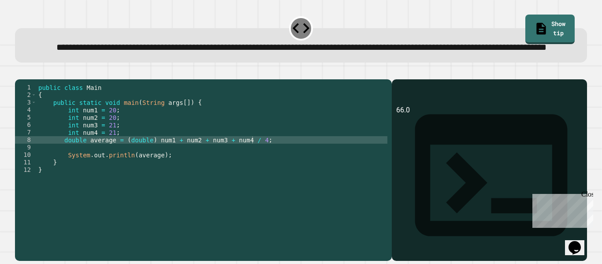
click at [234, 168] on div "public class Main { public static void main ( String args [ ]) { int num1 = 20 …" at bounding box center [212, 155] width 351 height 142
click at [150, 167] on div "public class Main { public static void main ( String args [ ]) { int num1 = 20 …" at bounding box center [212, 155] width 351 height 142
type textarea "**********"
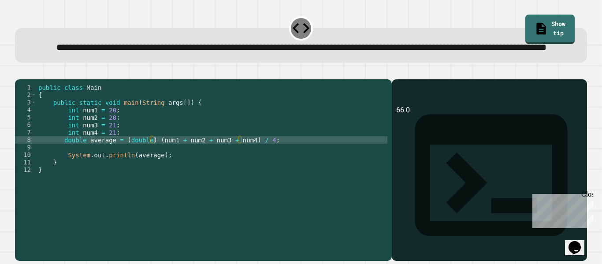
click at [19, 72] on button "button" at bounding box center [19, 72] width 0 height 0
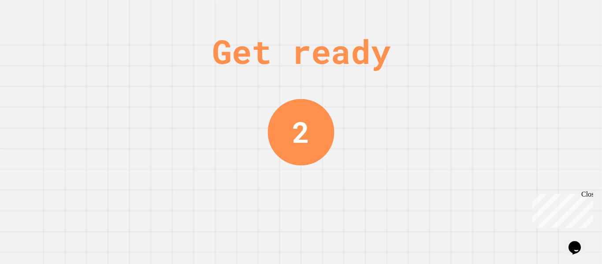
click at [336, 27] on div "Get ready" at bounding box center [301, 51] width 178 height 50
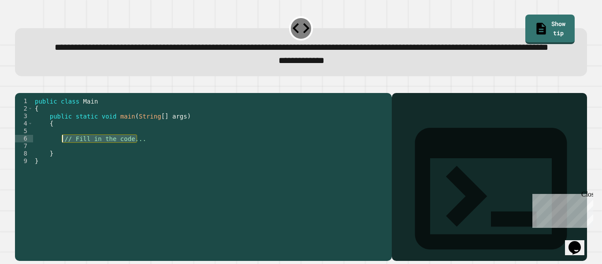
drag, startPoint x: 148, startPoint y: 163, endPoint x: 63, endPoint y: 168, distance: 86.0
click at [63, 168] on div "public class Main { public static void main ( String [ ] args ) { // Fill in th…" at bounding box center [210, 160] width 354 height 127
type textarea "**********"
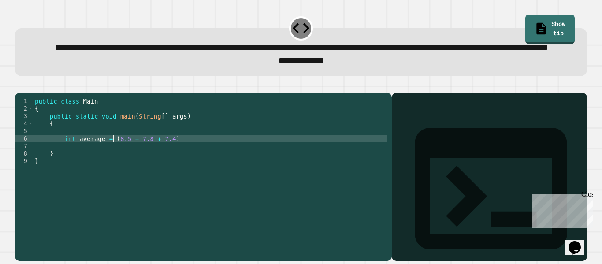
scroll to position [0, 6]
click at [192, 163] on div "public class Main { public static void main ( String [ ] args ) { int average =…" at bounding box center [210, 160] width 354 height 127
click at [111, 163] on div "public class Main { public static void main ( String [ ] args ) { int average =…" at bounding box center [210, 160] width 354 height 127
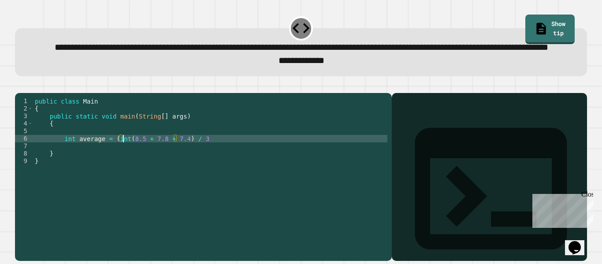
type textarea "**********"
click at [227, 162] on div "public class Main { public static void main ( String [ ] args ) { int average =…" at bounding box center [210, 160] width 354 height 127
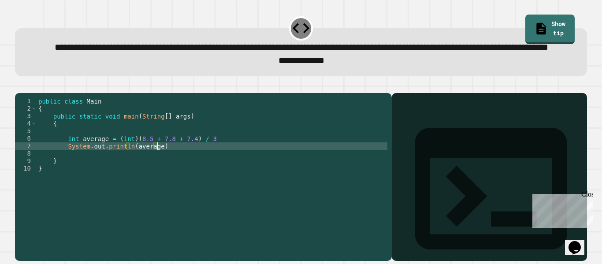
scroll to position [0, 8]
click at [234, 171] on div "public class Main { public static void main ( String [ ] args ) { int average =…" at bounding box center [212, 160] width 351 height 127
click at [241, 166] on div "public class Main { public static void main ( String [ ] args ) { int average =…" at bounding box center [212, 160] width 351 height 127
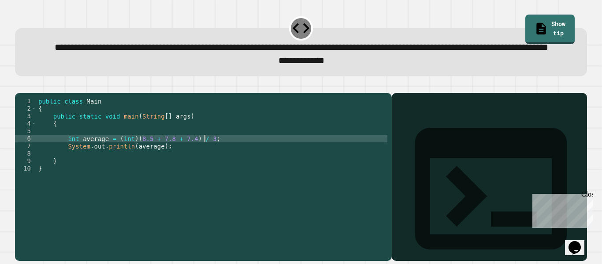
scroll to position [0, 11]
type textarea "**********"
click at [19, 86] on button "button" at bounding box center [19, 86] width 0 height 0
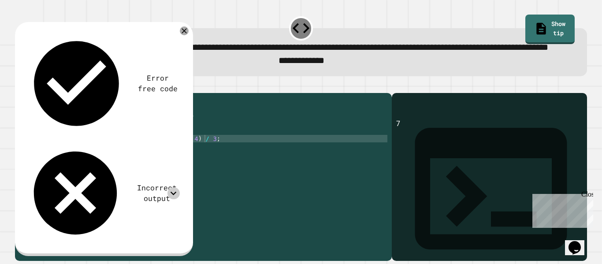
click at [177, 187] on icon at bounding box center [173, 193] width 12 height 12
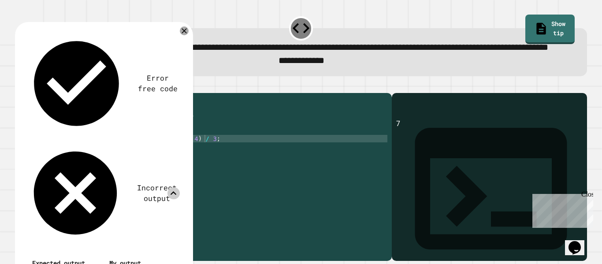
click at [177, 187] on icon at bounding box center [173, 193] width 12 height 12
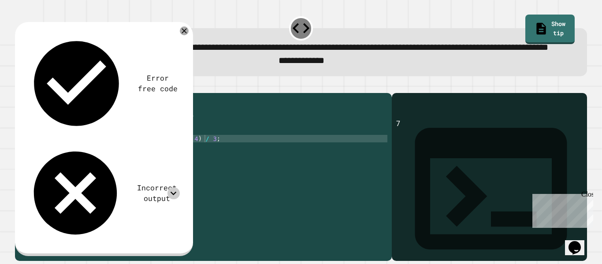
click at [221, 163] on div "public class Main { public static void main ( String [ ] args ) { int average =…" at bounding box center [212, 160] width 351 height 127
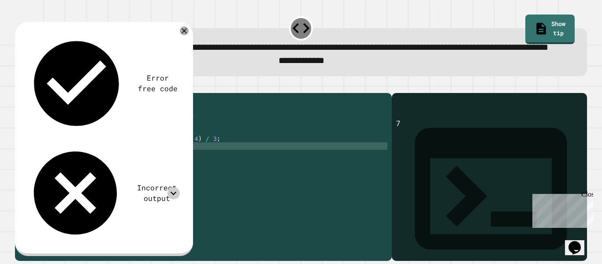
scroll to position [0, 1]
click at [182, 36] on icon at bounding box center [184, 31] width 11 height 11
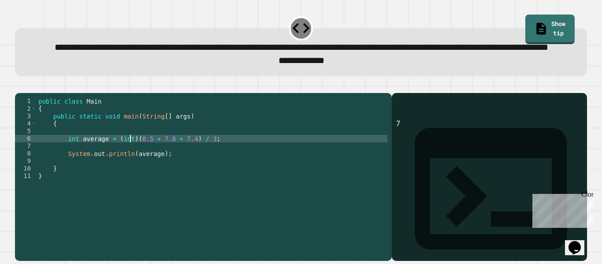
click at [129, 165] on div "public class Main { public static void main ( String [ ] args ) { int average =…" at bounding box center [212, 160] width 351 height 127
click at [77, 163] on div "public class Main { public static void main ( String [ ] args ) { int average =…" at bounding box center [212, 160] width 351 height 127
type textarea "**********"
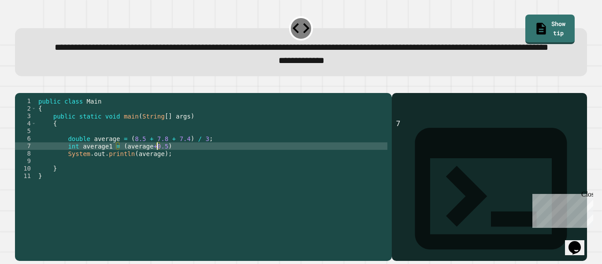
scroll to position [0, 8]
click at [146, 170] on div "public class Main { public static void main ( String [ ] args ) { double averag…" at bounding box center [212, 160] width 351 height 127
click at [143, 172] on div "public class Main { public static void main ( String [ ] args ) { double averag…" at bounding box center [212, 160] width 351 height 127
click at [118, 172] on div "public class Main { public static void main ( String [ ] args ) { double averag…" at bounding box center [212, 160] width 351 height 127
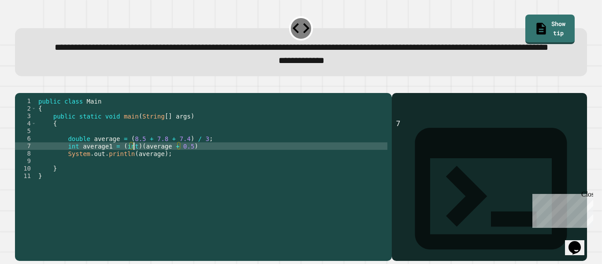
scroll to position [0, 7]
click at [190, 174] on div "public class Main { public static void main ( String [ ] args ) { double averag…" at bounding box center [212, 160] width 351 height 127
click at [152, 184] on div "public class Main { public static void main ( String [ ] args ) { double averag…" at bounding box center [212, 160] width 351 height 127
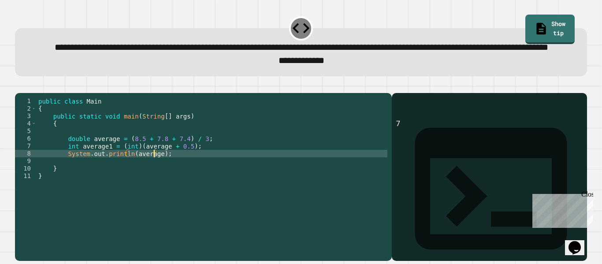
scroll to position [0, 8]
type textarea "**********"
click at [19, 86] on icon "button" at bounding box center [19, 86] width 0 height 0
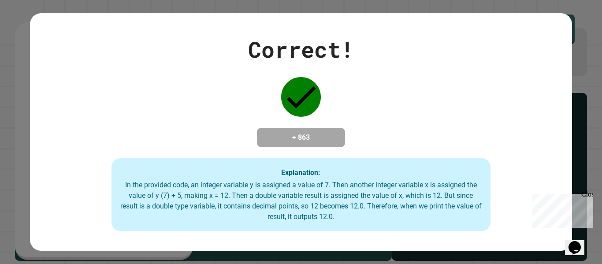
drag, startPoint x: 355, startPoint y: 25, endPoint x: 286, endPoint y: 33, distance: 69.2
click at [286, 33] on div "Correct!" at bounding box center [301, 49] width 106 height 33
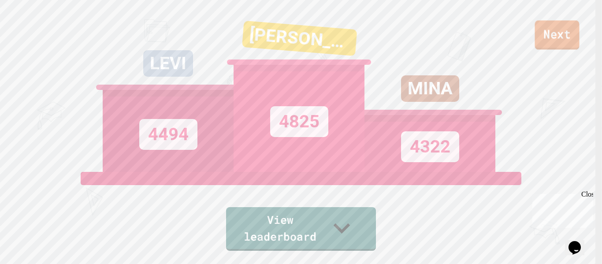
click at [555, 30] on link "Next" at bounding box center [557, 34] width 45 height 29
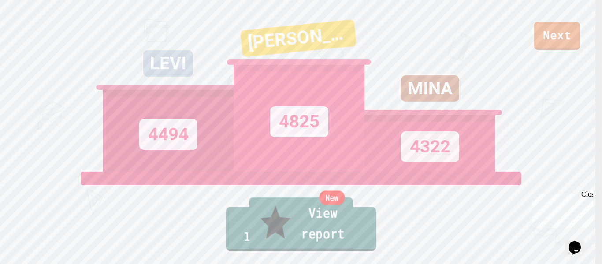
click at [328, 227] on link "New View report" at bounding box center [301, 223] width 104 height 53
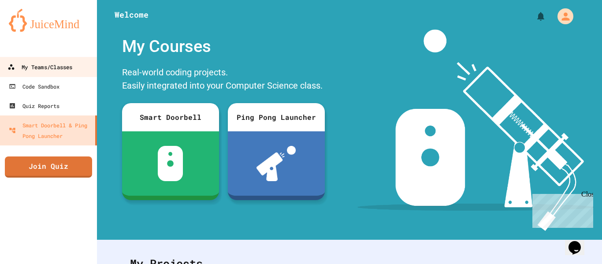
click at [74, 71] on link "My Teams/Classes" at bounding box center [49, 67] width 100 height 20
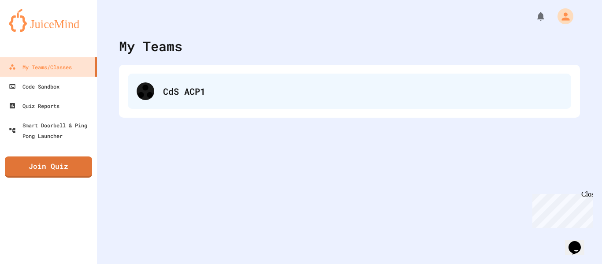
click at [210, 94] on div "CdS ACP1" at bounding box center [362, 91] width 399 height 13
